Goal: Contribute content

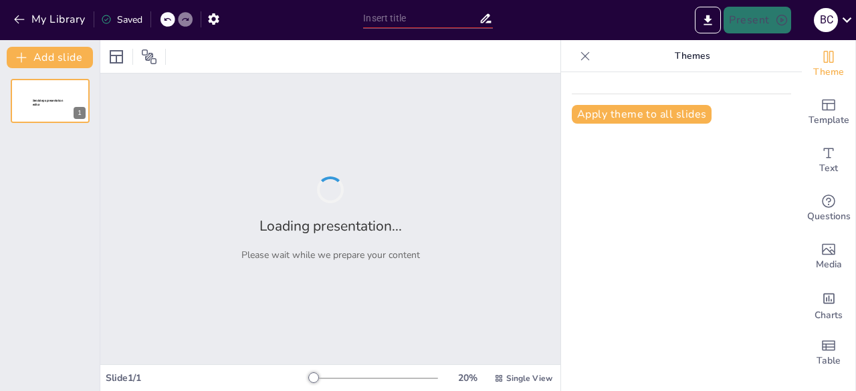
type input "رقمنة التربية البدنية: مشروع مبتكر لتنظيم السباقات الرياضية"
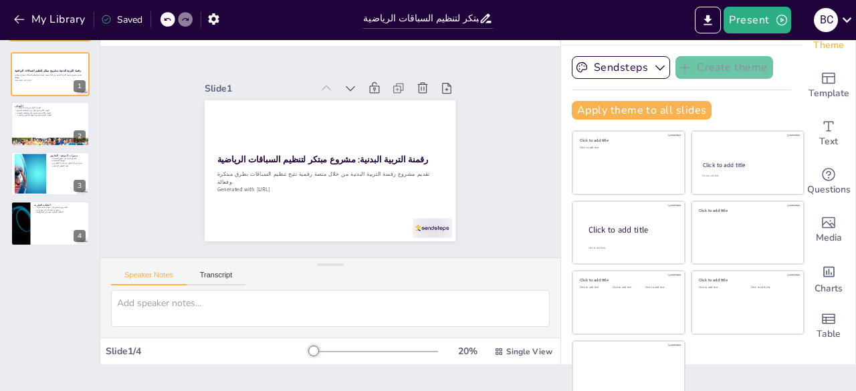
scroll to position [37, 0]
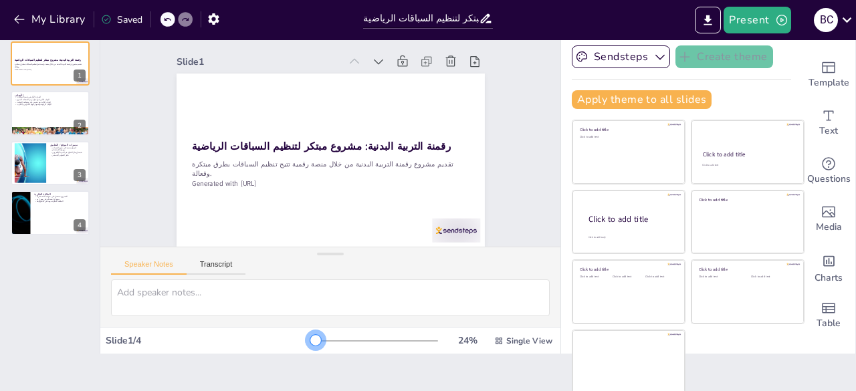
click at [310, 341] on div at bounding box center [315, 340] width 11 height 11
click at [213, 16] on icon "button" at bounding box center [213, 18] width 11 height 11
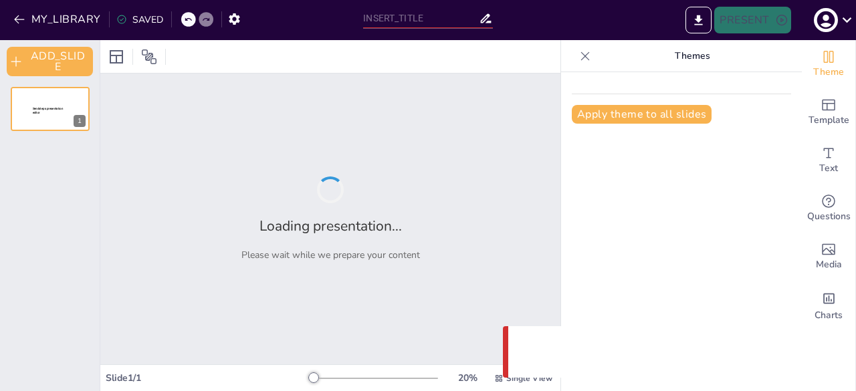
type input "رقمنة التربية البدنية: مشروع مبتكر لتنظيم السباقات الرياضية"
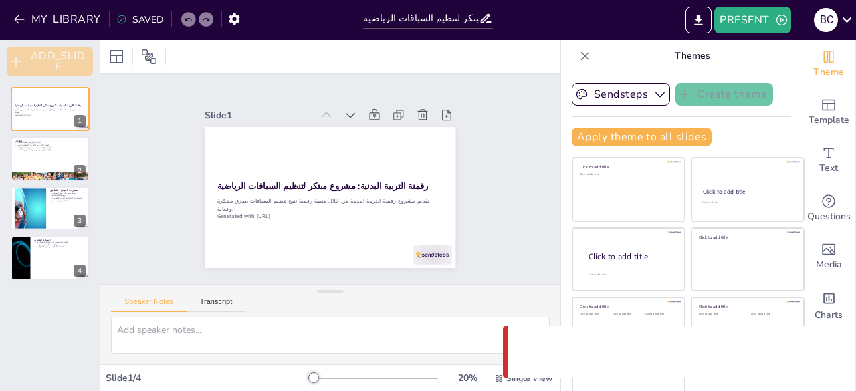
click at [39, 62] on button "ADD_SLIDE" at bounding box center [50, 61] width 86 height 29
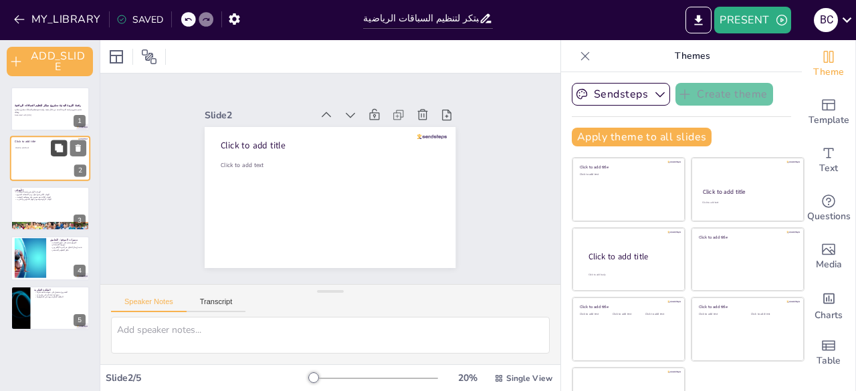
click at [52, 149] on button at bounding box center [59, 149] width 16 height 16
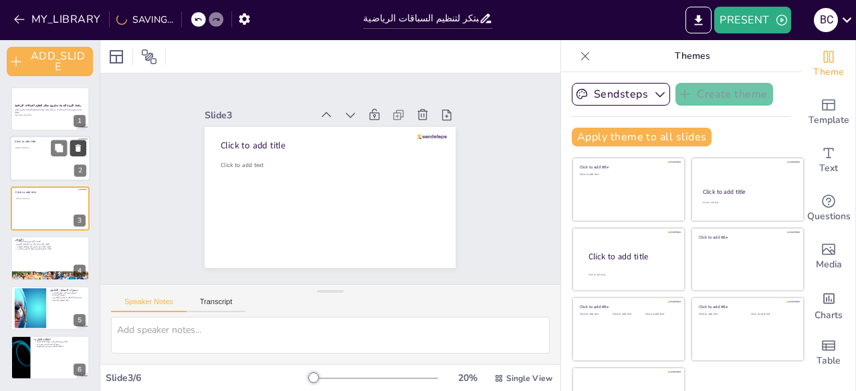
click at [78, 151] on icon at bounding box center [78, 148] width 5 height 7
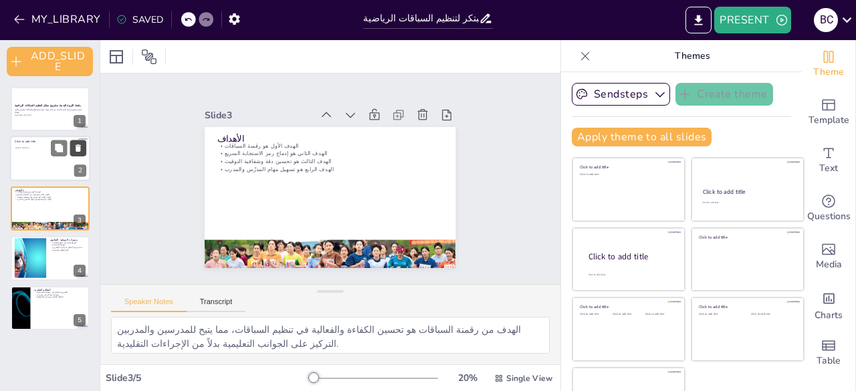
click at [78, 151] on icon at bounding box center [78, 148] width 5 height 7
type textarea "تعددية المنصات تضمن أن جميع المستخدمين يمكنهم الوصول إلى الموقع بسهولة، بغض الن…"
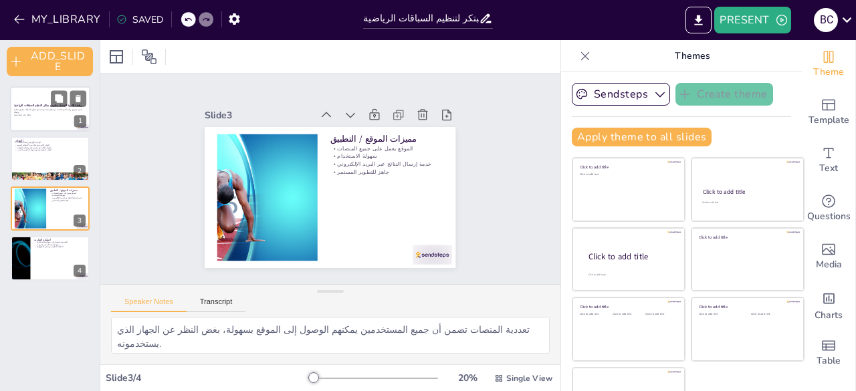
click at [40, 101] on div at bounding box center [50, 108] width 80 height 45
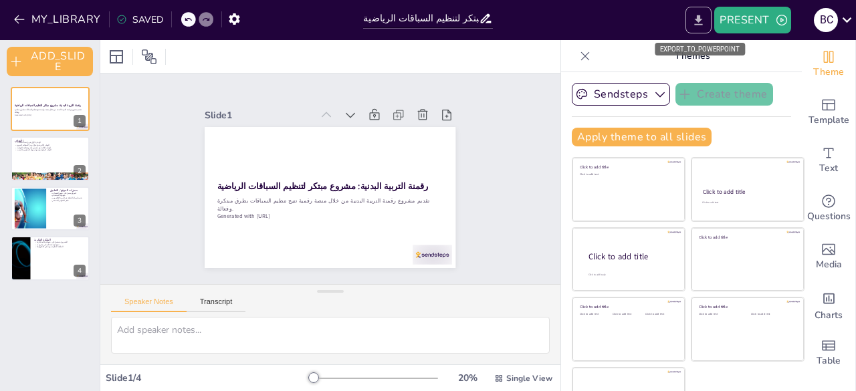
click at [700, 18] on icon "EXPORT_TO_POWERPOINT" at bounding box center [699, 20] width 8 height 10
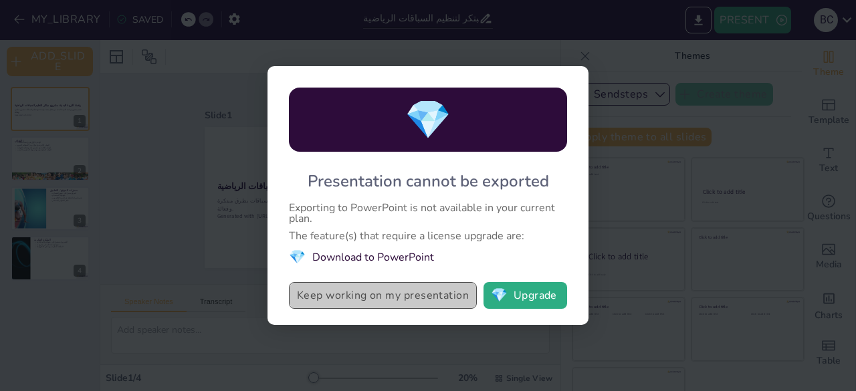
click at [444, 296] on button "Keep working on my presentation" at bounding box center [383, 295] width 188 height 27
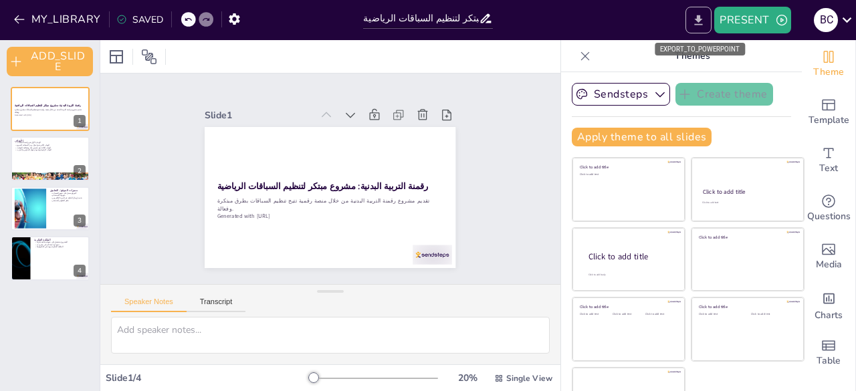
click at [703, 19] on icon "EXPORT_TO_POWERPOINT" at bounding box center [699, 20] width 14 height 14
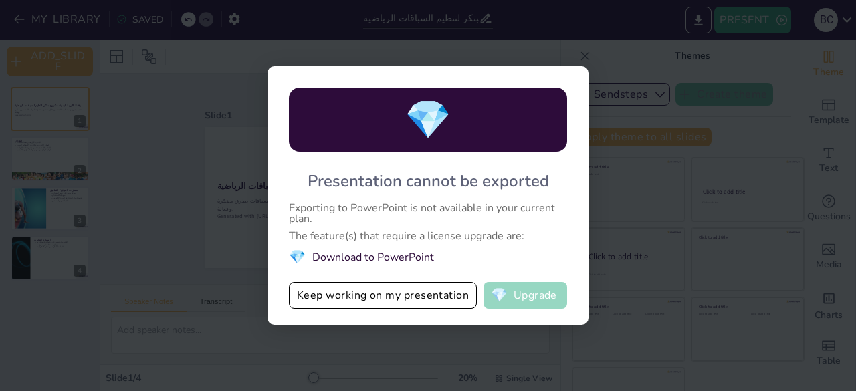
click at [529, 297] on button "💎 Upgrade" at bounding box center [526, 295] width 84 height 27
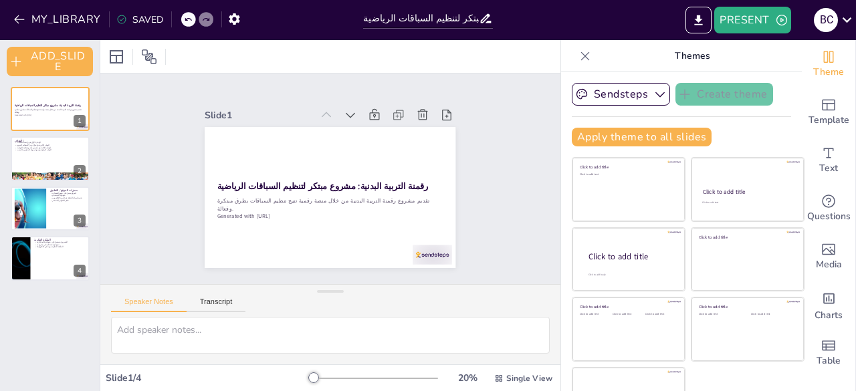
click at [581, 58] on icon at bounding box center [585, 56] width 9 height 9
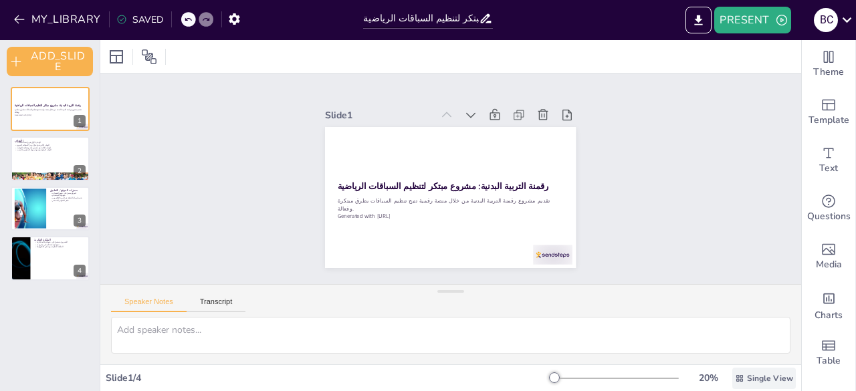
click at [755, 384] on div "Single View" at bounding box center [765, 378] width 64 height 21
click at [747, 356] on div "List View" at bounding box center [745, 348] width 81 height 27
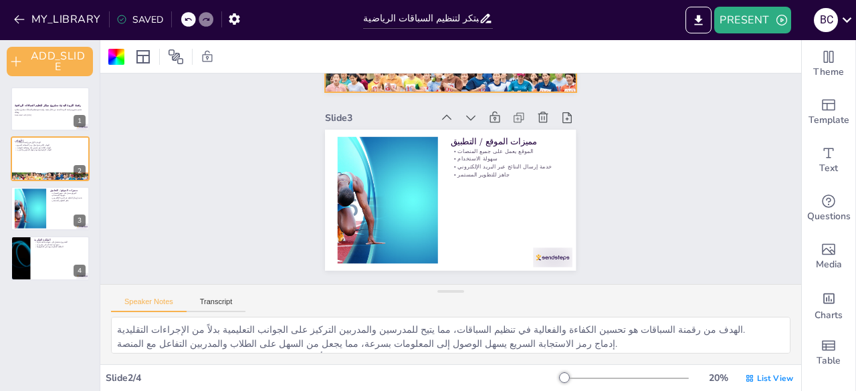
type textarea "تعددية المنصات تضمن أن جميع المستخدمين يمكنهم الوصول إلى الموقع بسهولة، بغض الن…"
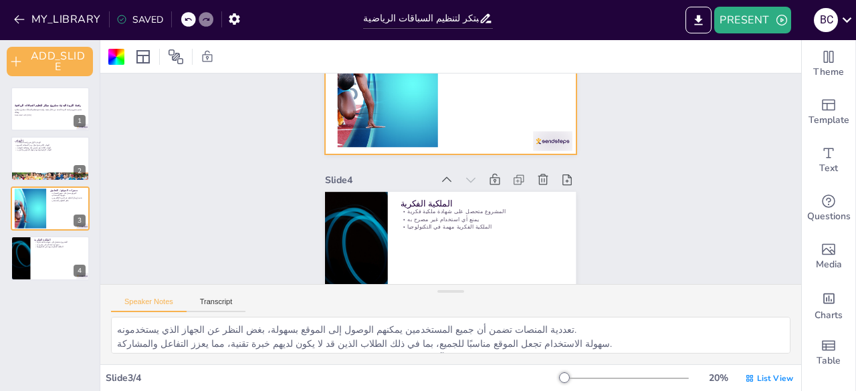
scroll to position [514, 0]
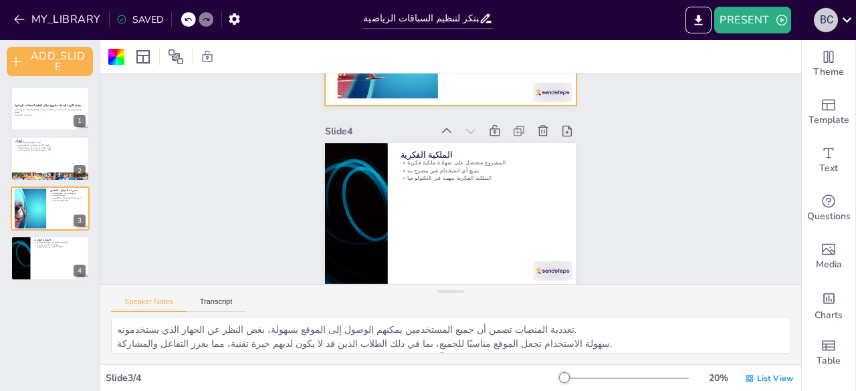
click at [837, 21] on div "B C" at bounding box center [826, 20] width 24 height 24
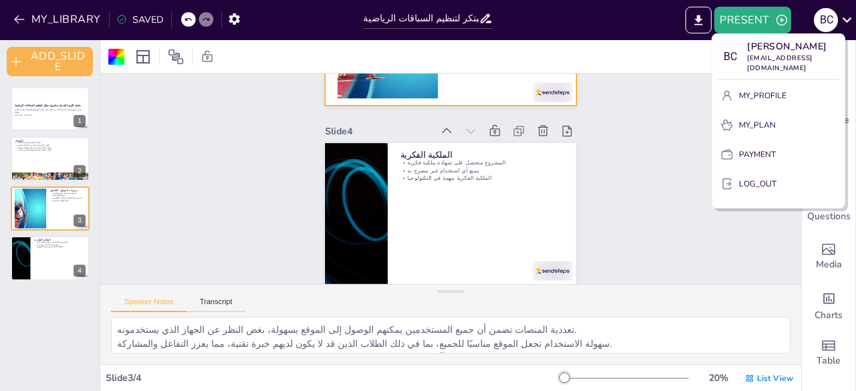
click at [837, 21] on div at bounding box center [428, 195] width 856 height 391
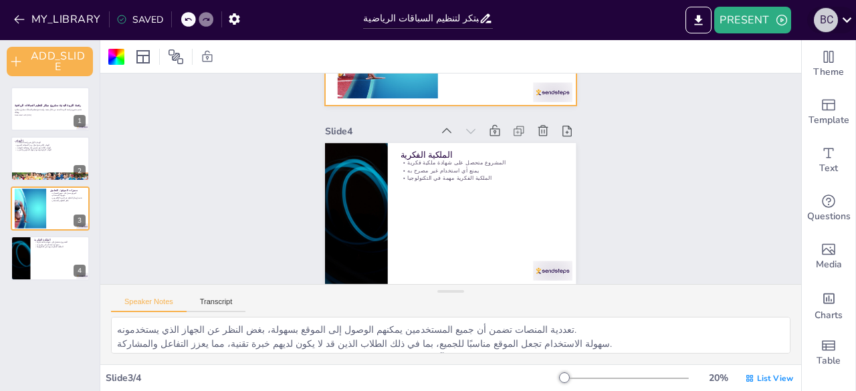
click at [837, 21] on div "B C" at bounding box center [826, 20] width 24 height 24
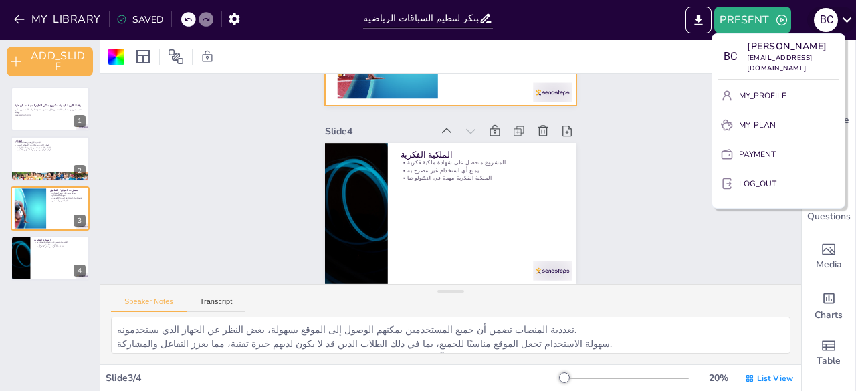
click at [837, 21] on div at bounding box center [428, 195] width 856 height 391
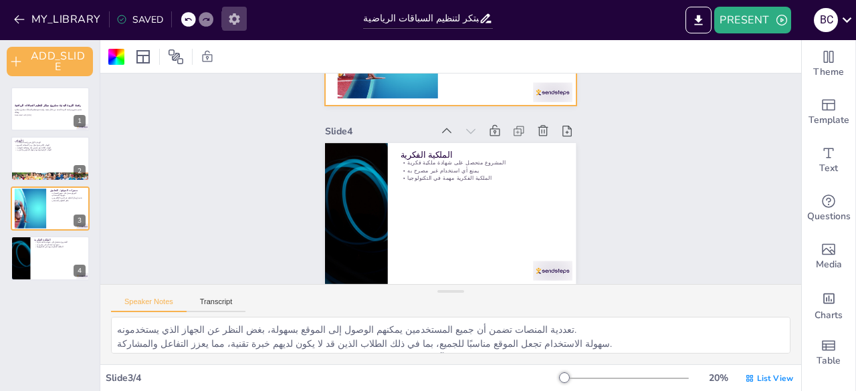
click at [235, 22] on icon "button" at bounding box center [234, 18] width 11 height 11
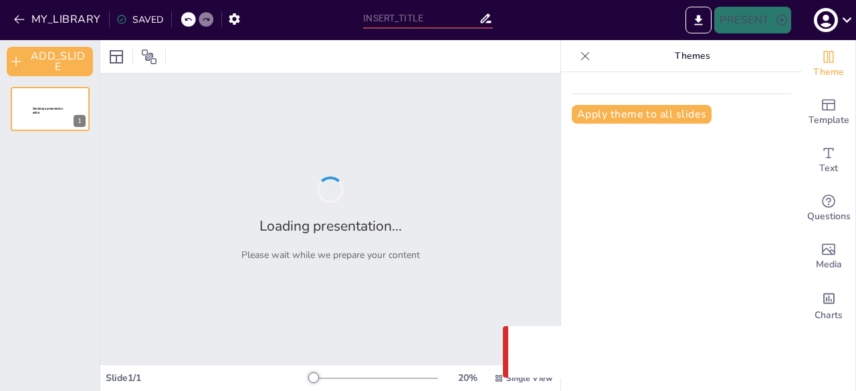
type input "رقمنة التربية البدنية: مشروع مبتكر لتنظيم السباقات الرياضية"
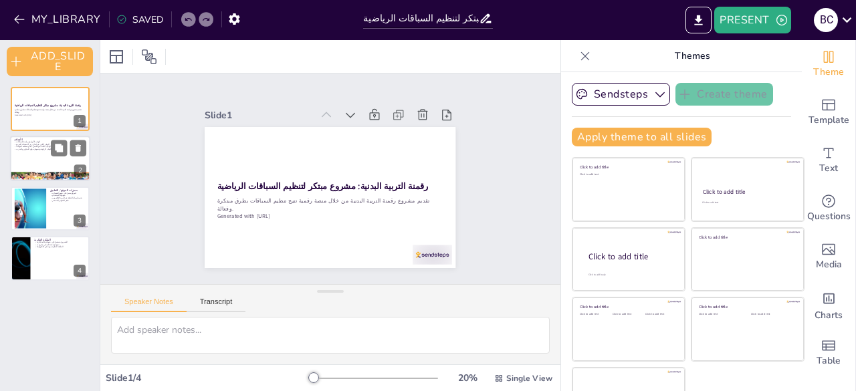
click at [63, 160] on div at bounding box center [50, 158] width 80 height 45
type textarea "الهدف من رقمنة السباقات هو تحسين الكفاءة والفعالية في تنظيم السباقات، مما يتيح …"
